Goal: Information Seeking & Learning: Compare options

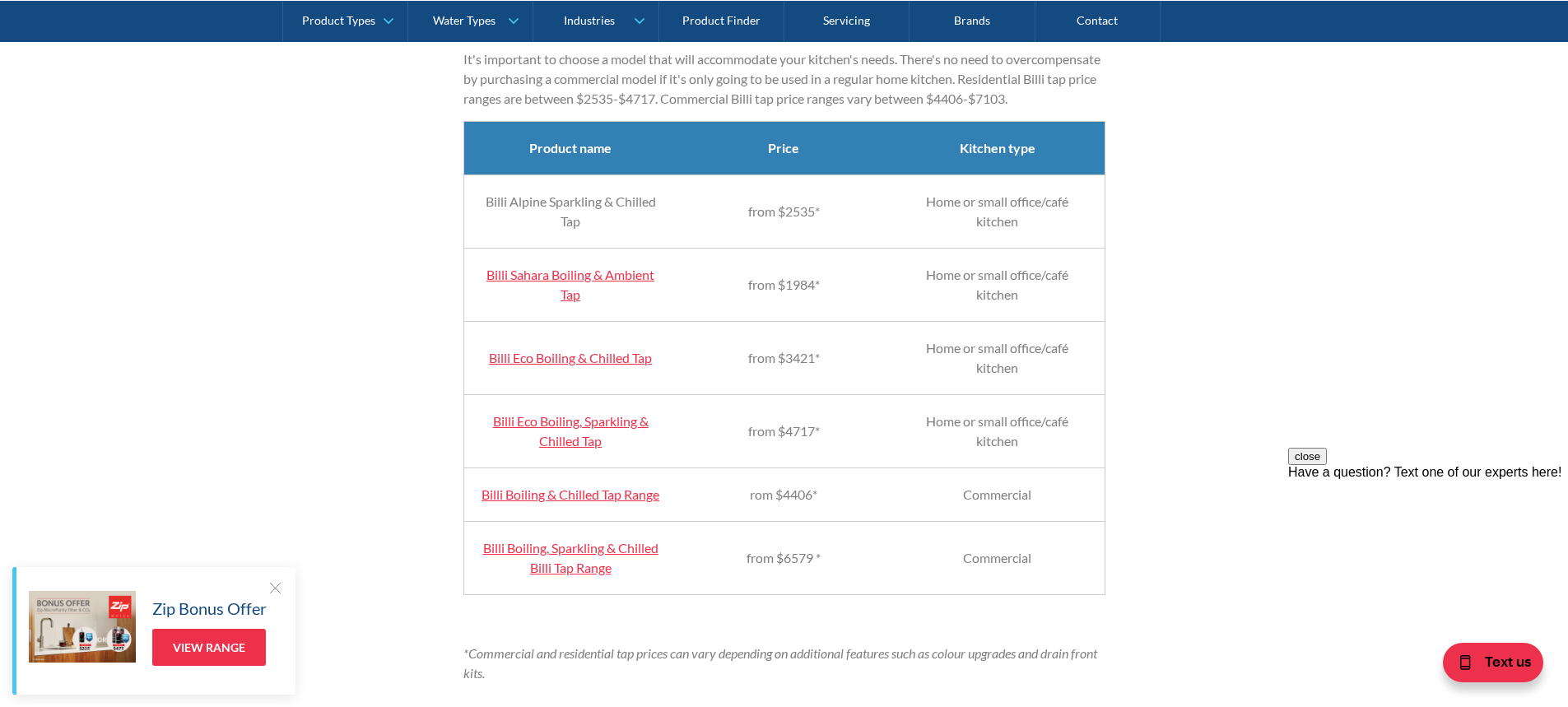
scroll to position [1647, 0]
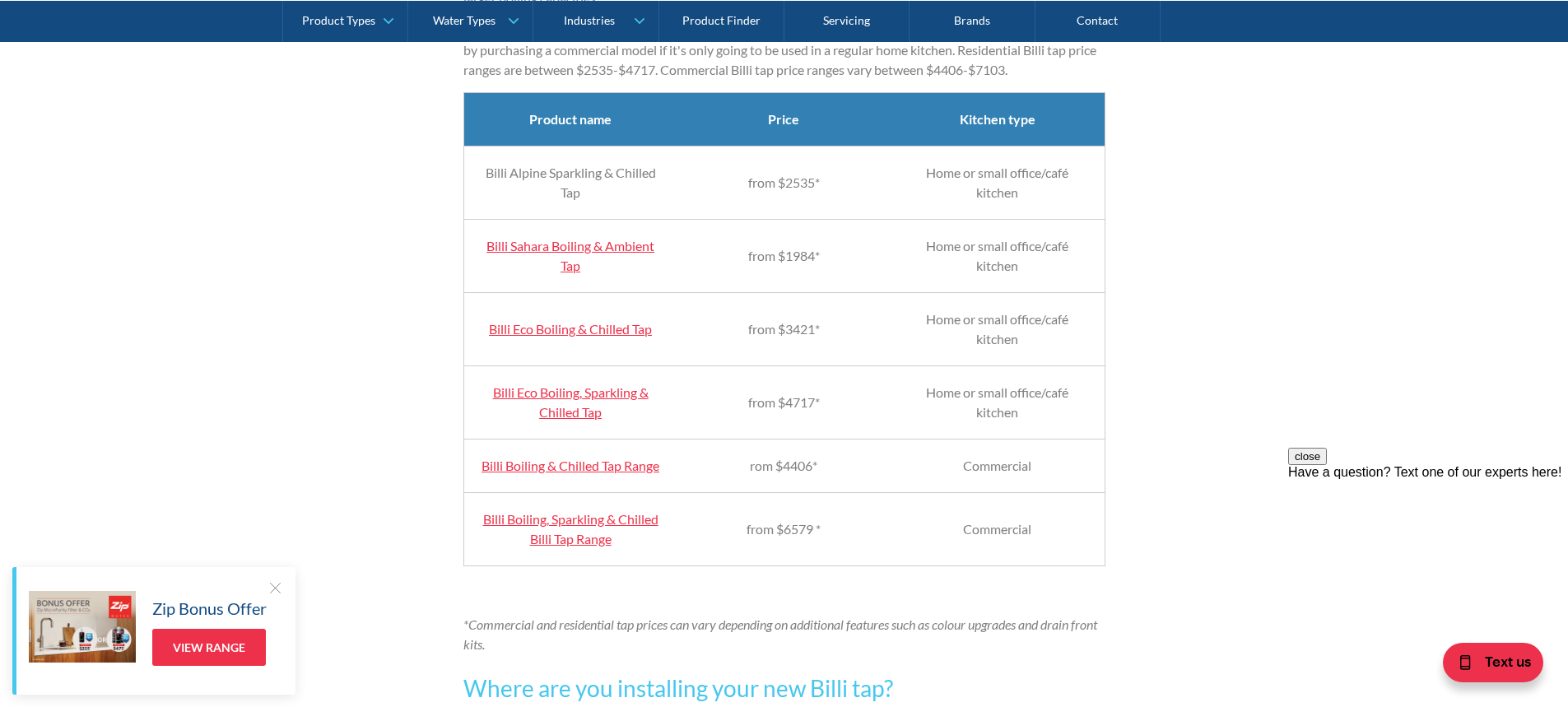
click at [545, 473] on link "Billi Boiling & Chilled Tap Range" at bounding box center [570, 465] width 177 height 15
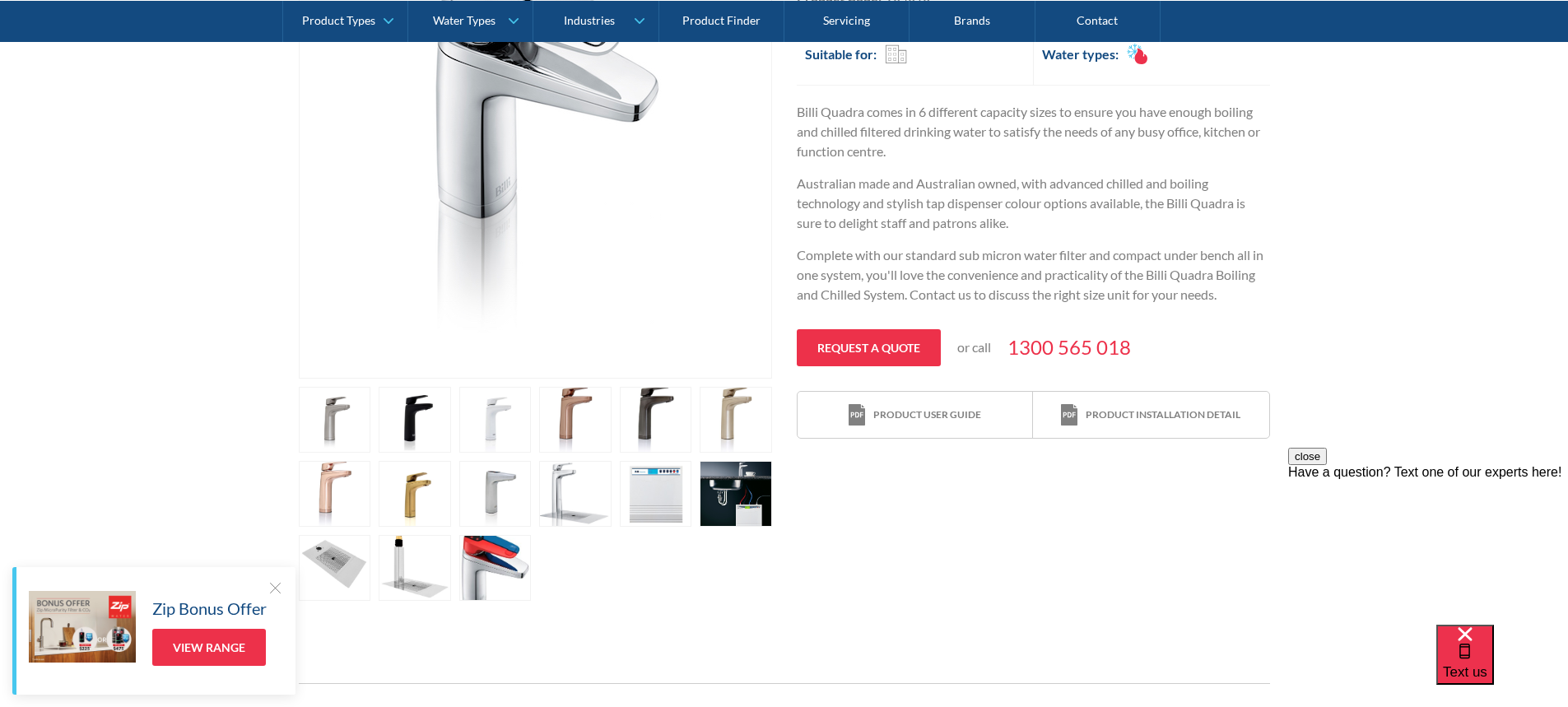
scroll to position [494, 0]
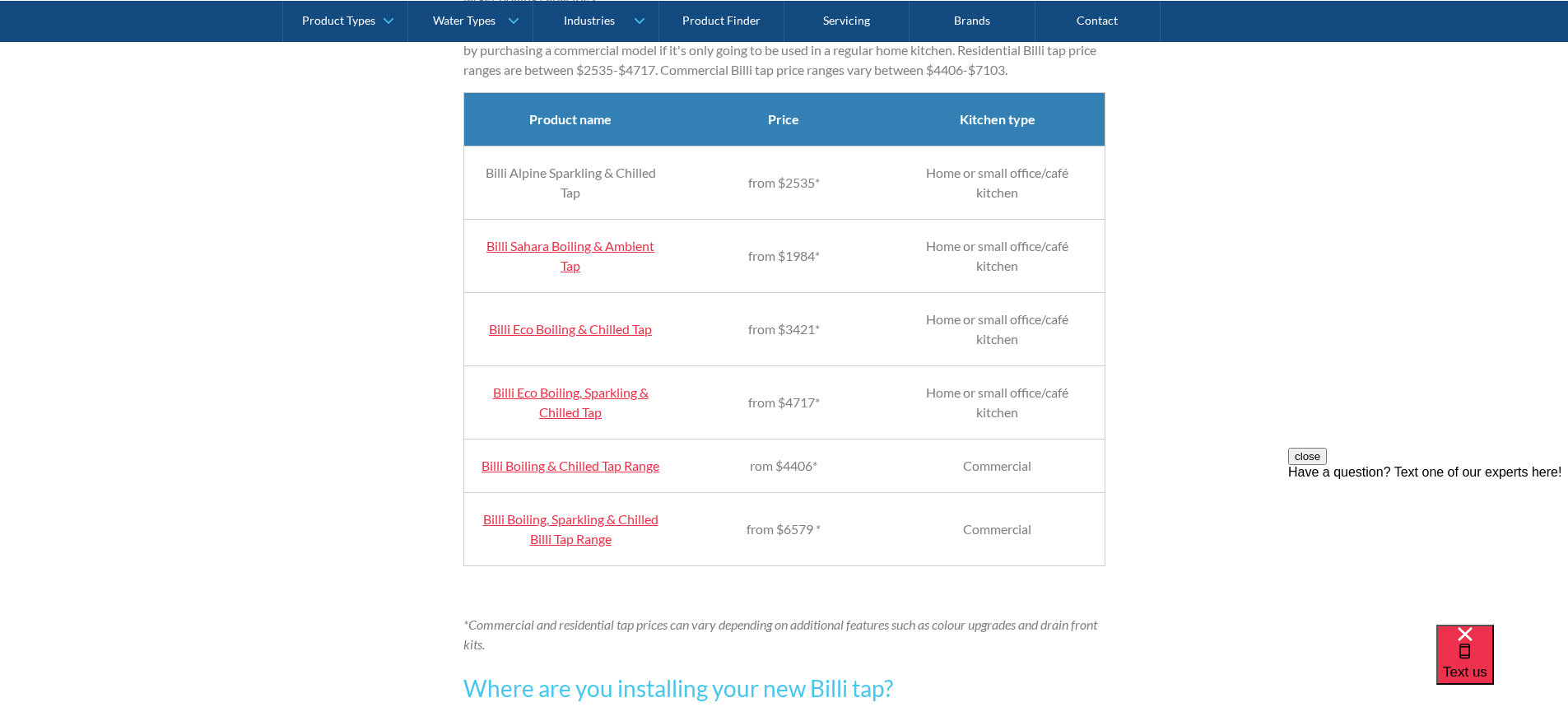
click at [560, 547] on link "Billi Boiling, Sparkling & Chilled Billi Tap Range" at bounding box center [571, 529] width 176 height 35
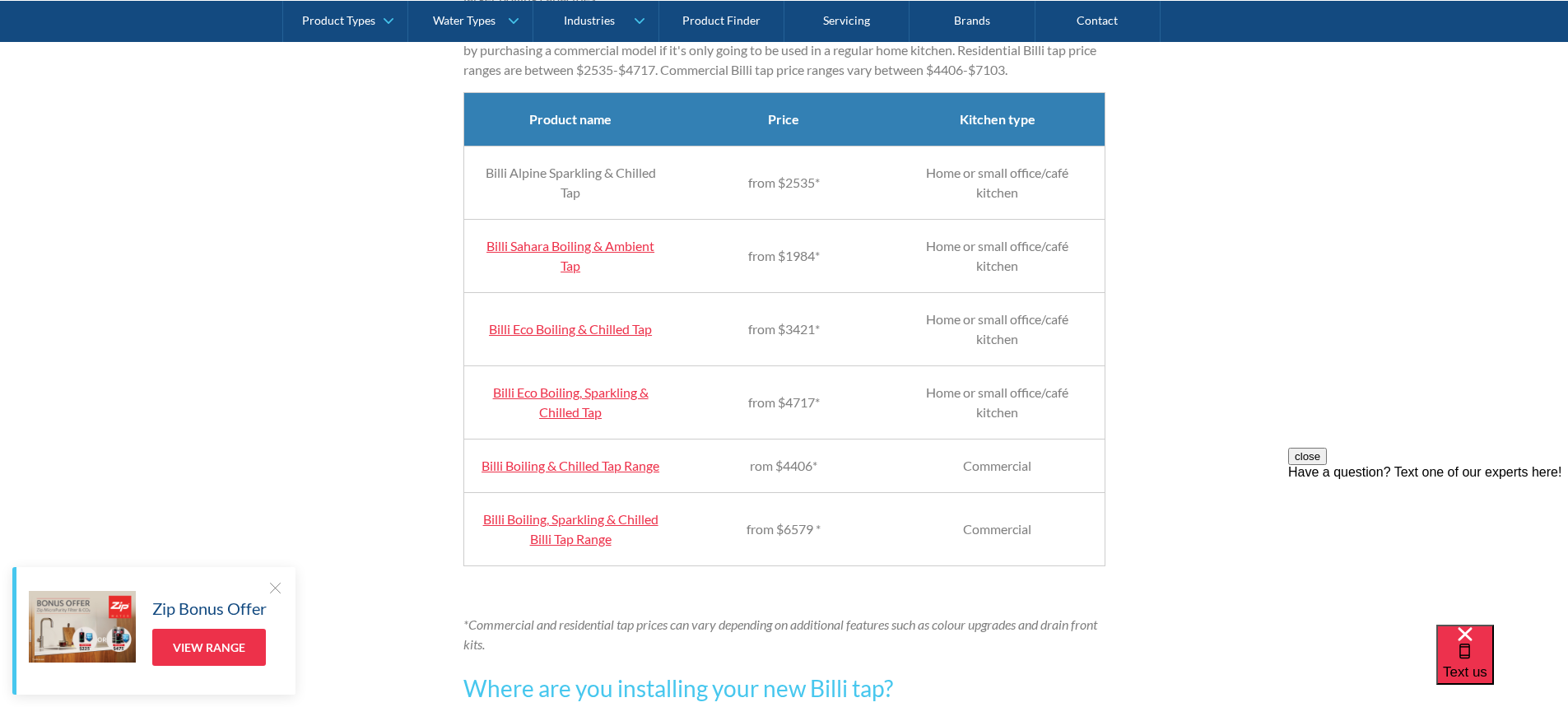
click at [565, 473] on link "Billi Boiling & Chilled Tap Range" at bounding box center [570, 465] width 177 height 15
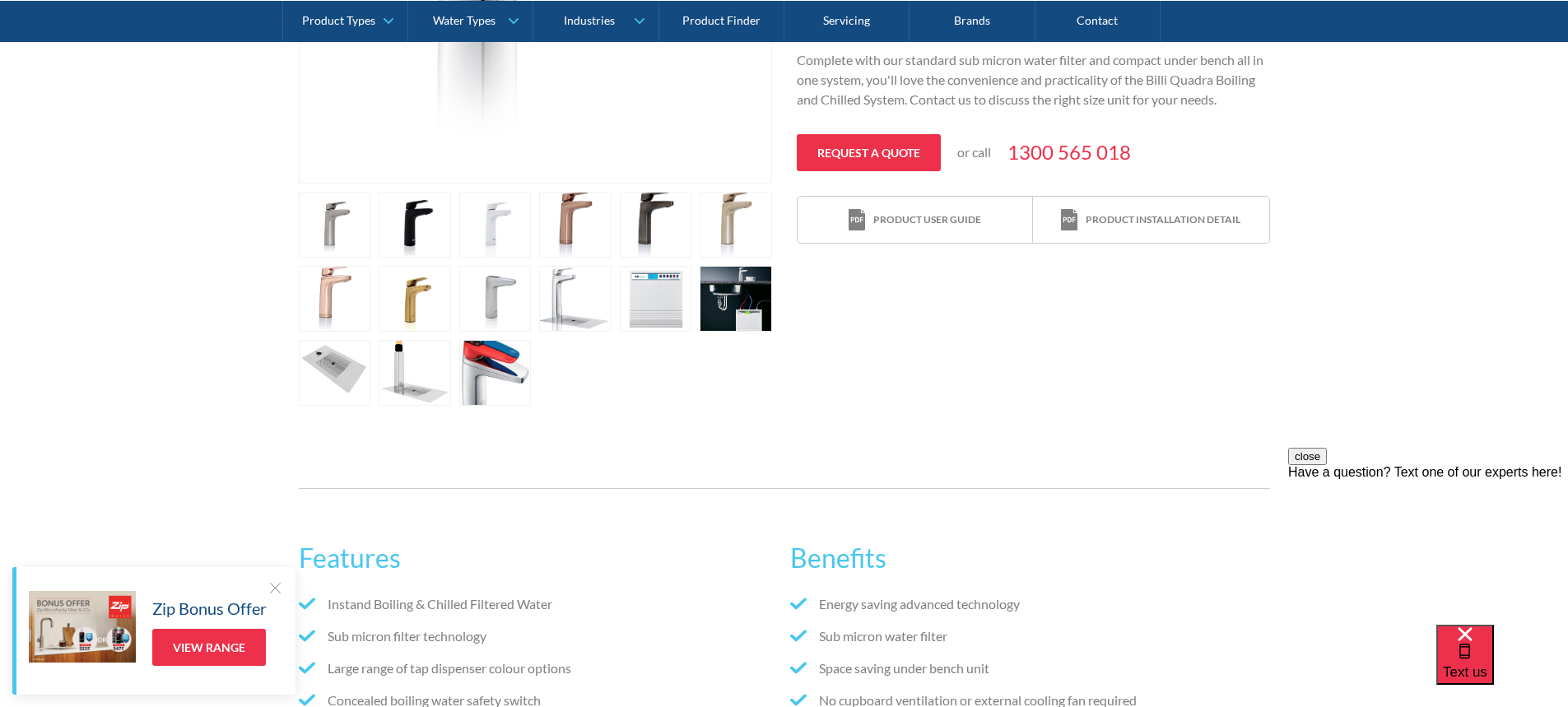
scroll to position [659, 0]
